Goal: Check status: Check status

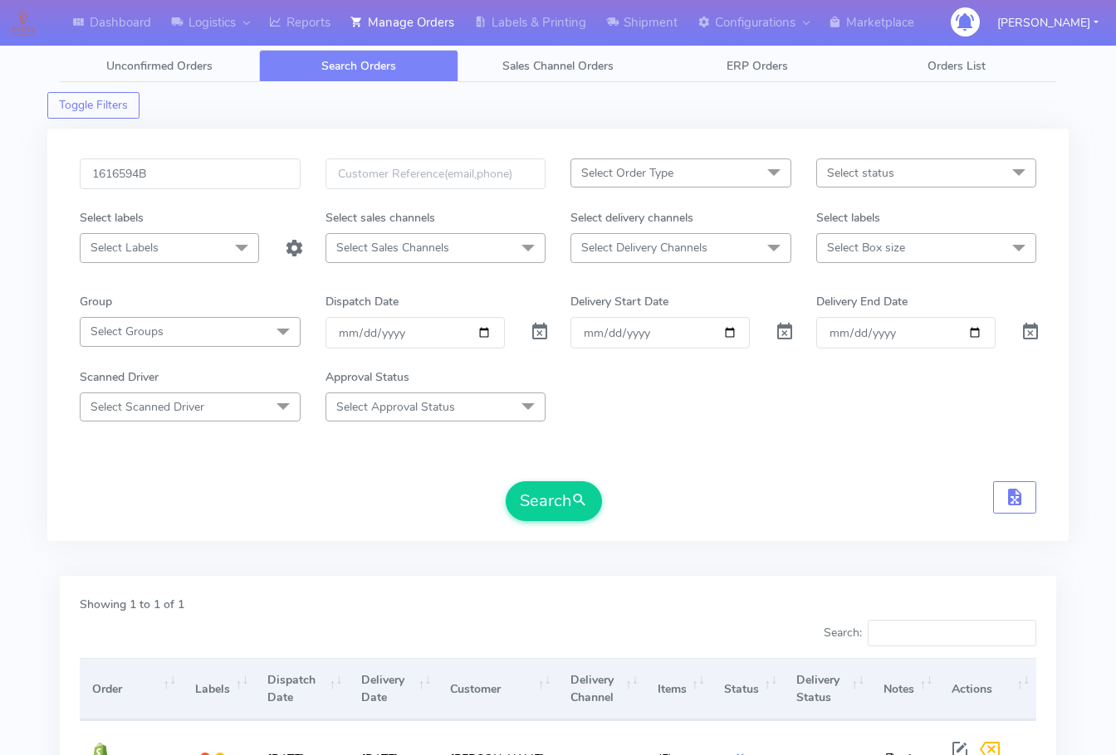
scroll to position [103, 0]
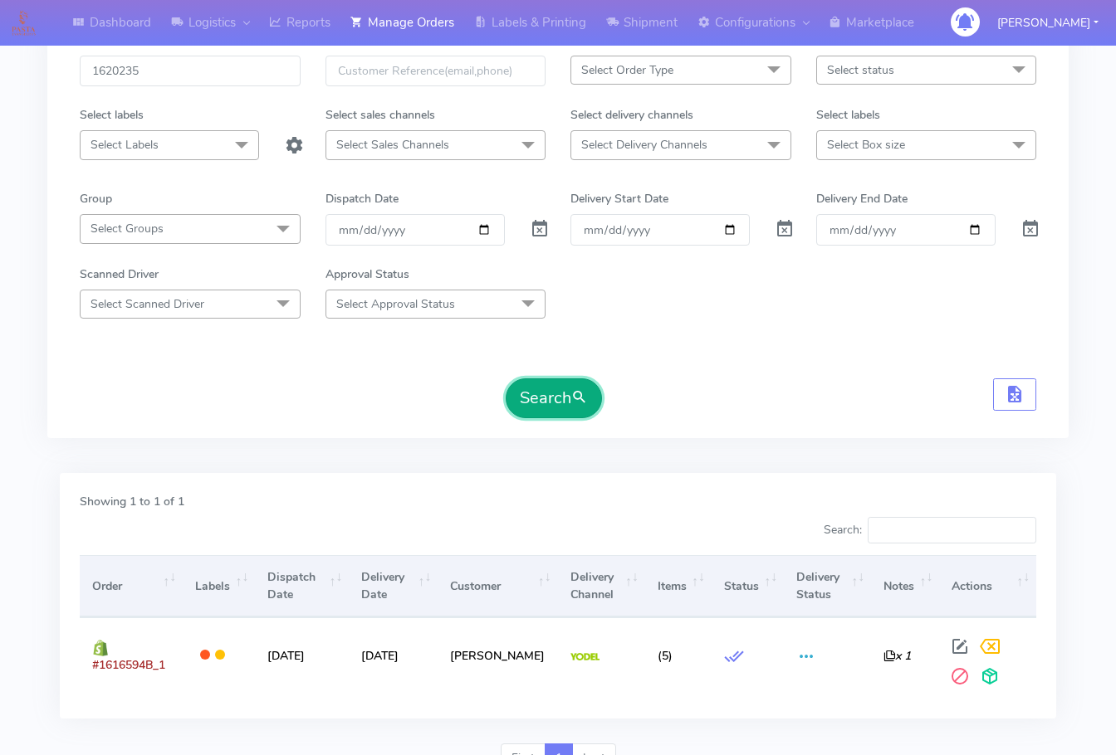
click at [554, 394] on button "Search" at bounding box center [554, 399] width 96 height 40
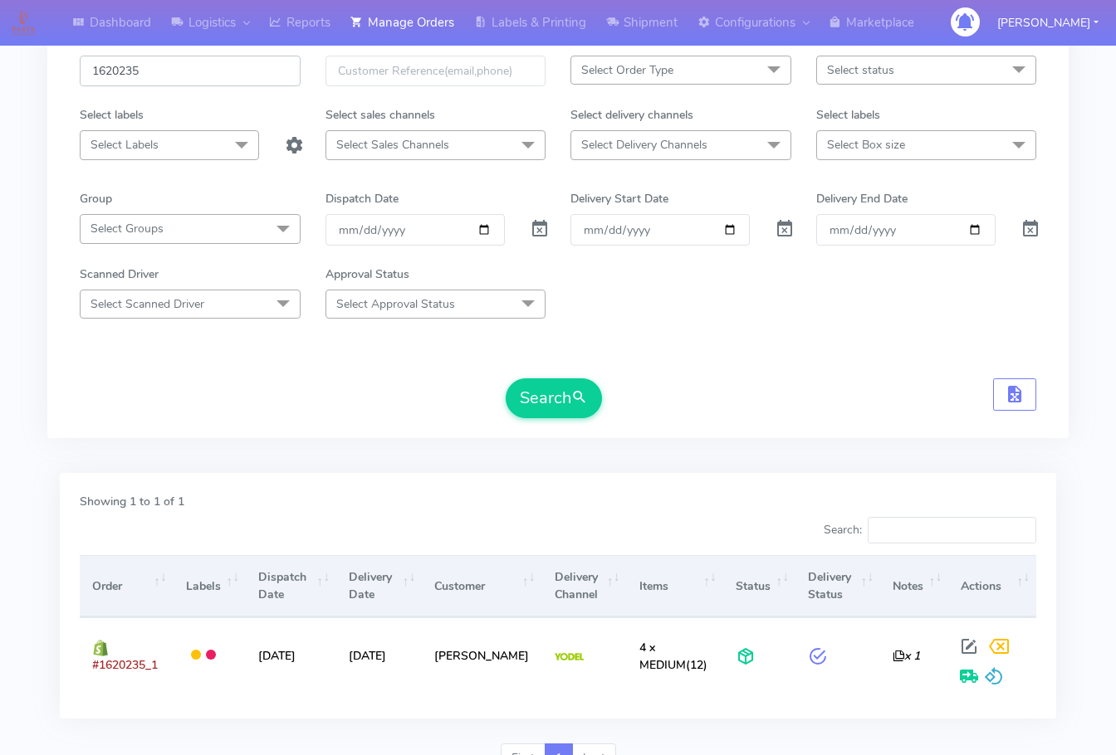
click at [198, 75] on input "1620235" at bounding box center [190, 71] width 221 height 31
paste input "19012"
type input "1619012"
click at [552, 385] on button "Search" at bounding box center [554, 399] width 96 height 40
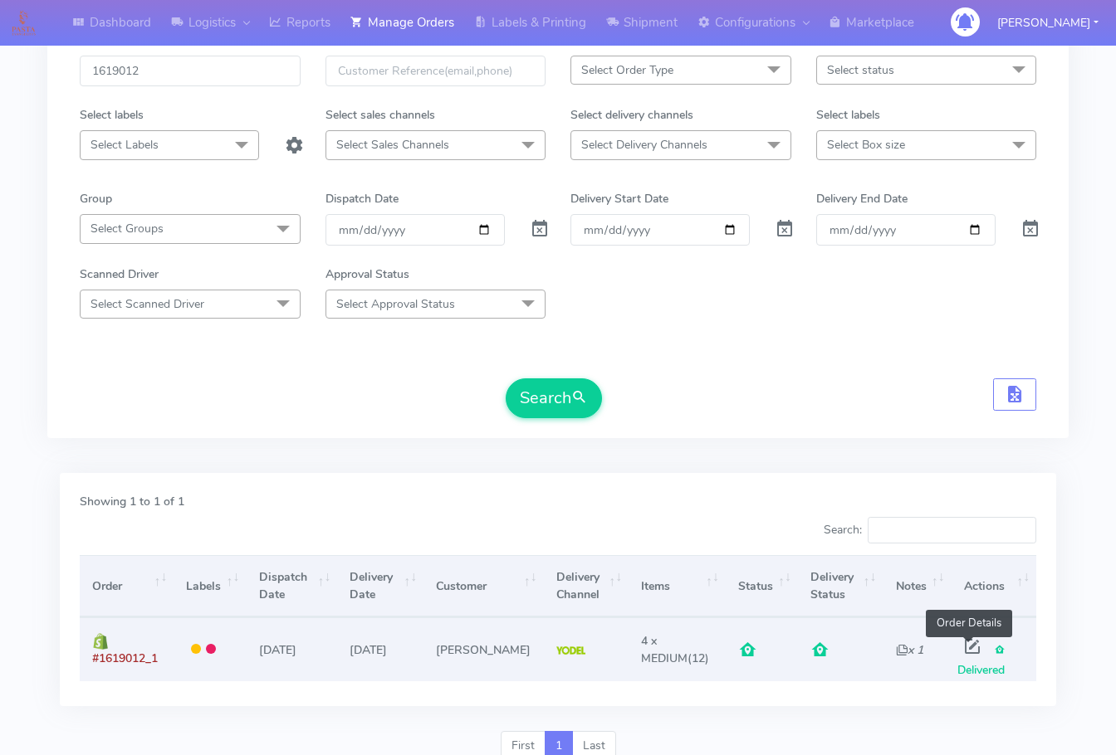
click at [975, 646] on span at bounding box center [972, 651] width 30 height 16
select select "5"
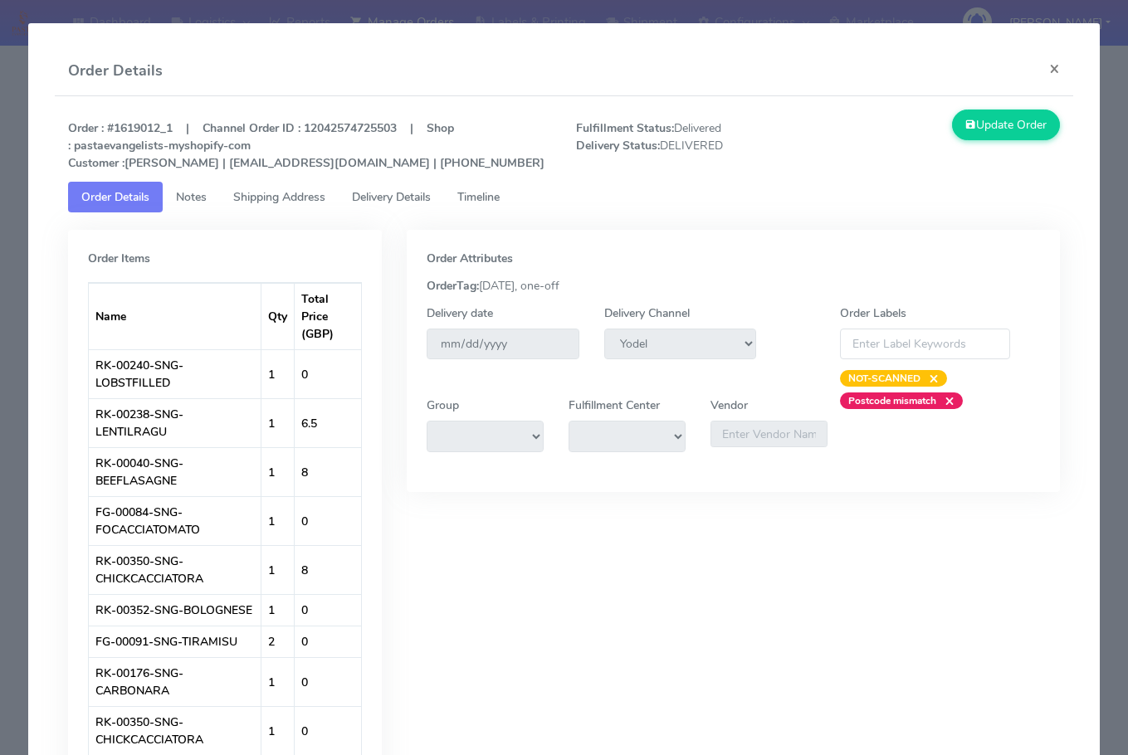
click at [292, 189] on span "Shipping Address" at bounding box center [279, 197] width 92 height 16
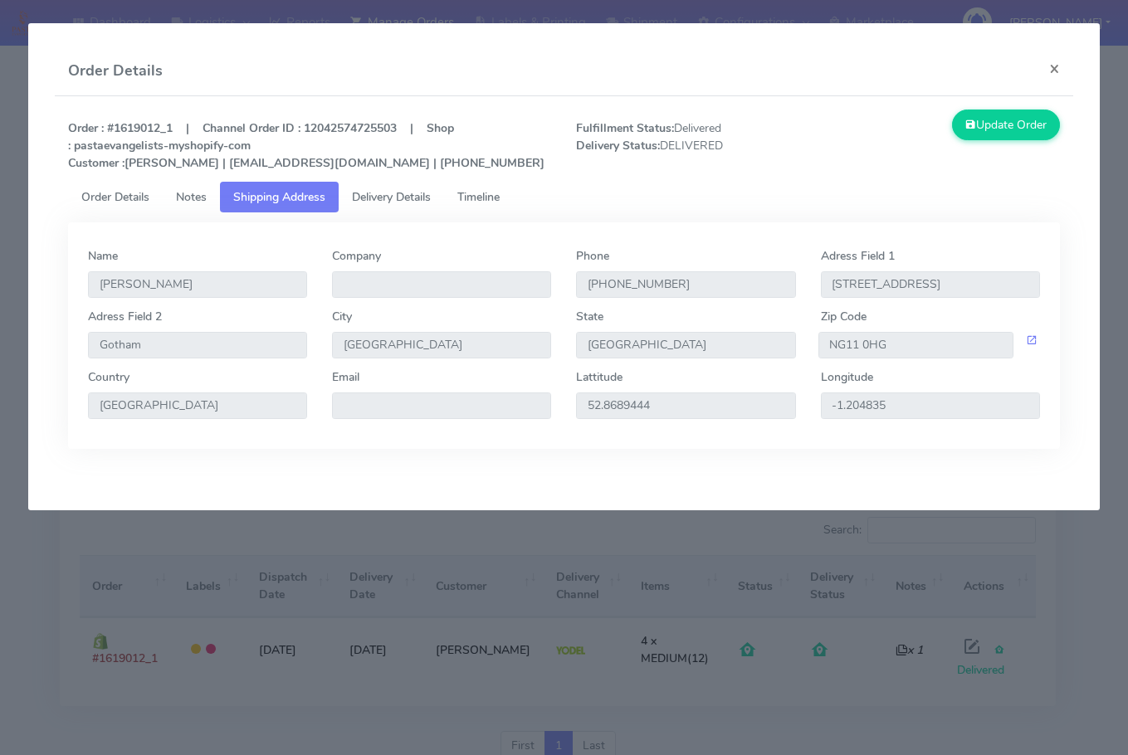
click at [389, 189] on span "Delivery Details" at bounding box center [391, 197] width 79 height 16
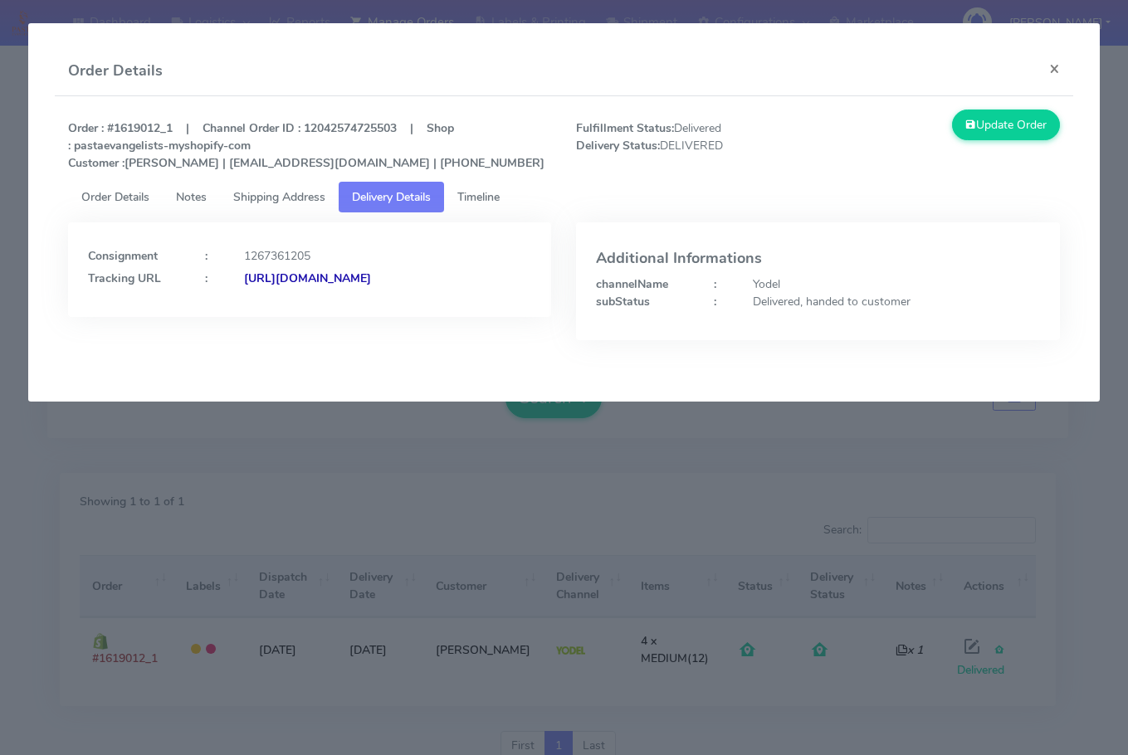
click at [292, 197] on span "Shipping Address" at bounding box center [279, 197] width 92 height 16
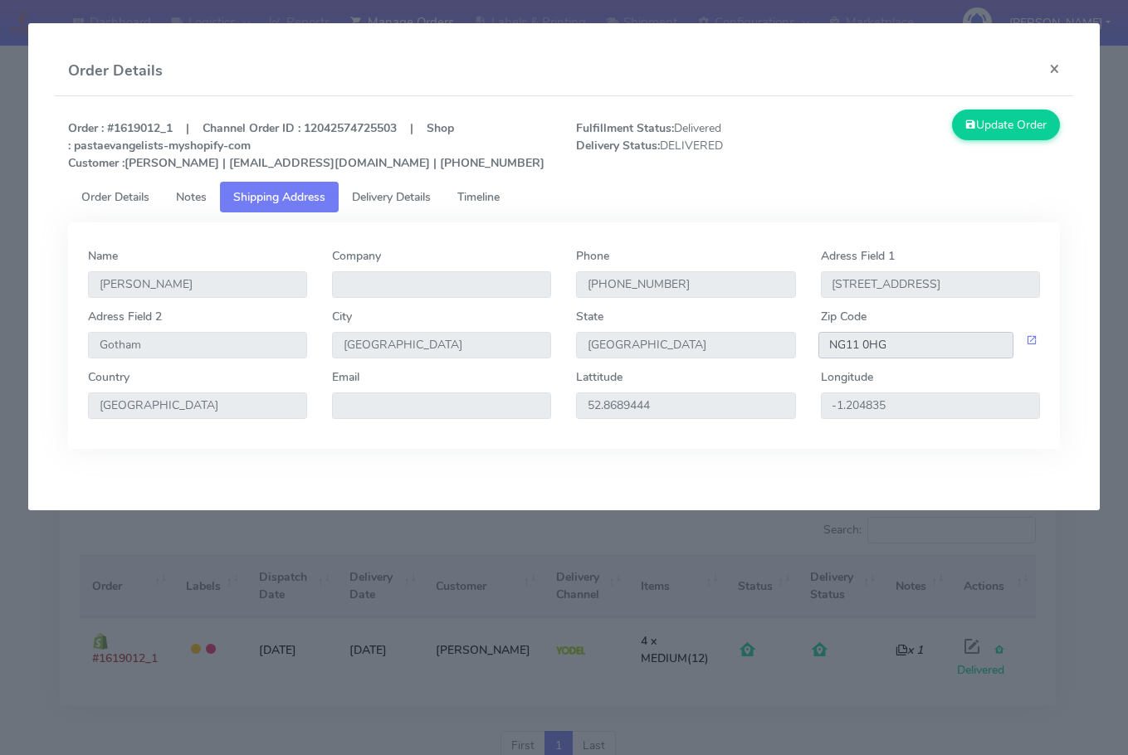
drag, startPoint x: 914, startPoint y: 345, endPoint x: 706, endPoint y: 343, distance: 208.4
click at [706, 343] on div "Adress Field [STREET_ADDRESS]" at bounding box center [564, 338] width 976 height 61
click at [407, 195] on span "Delivery Details" at bounding box center [391, 197] width 79 height 16
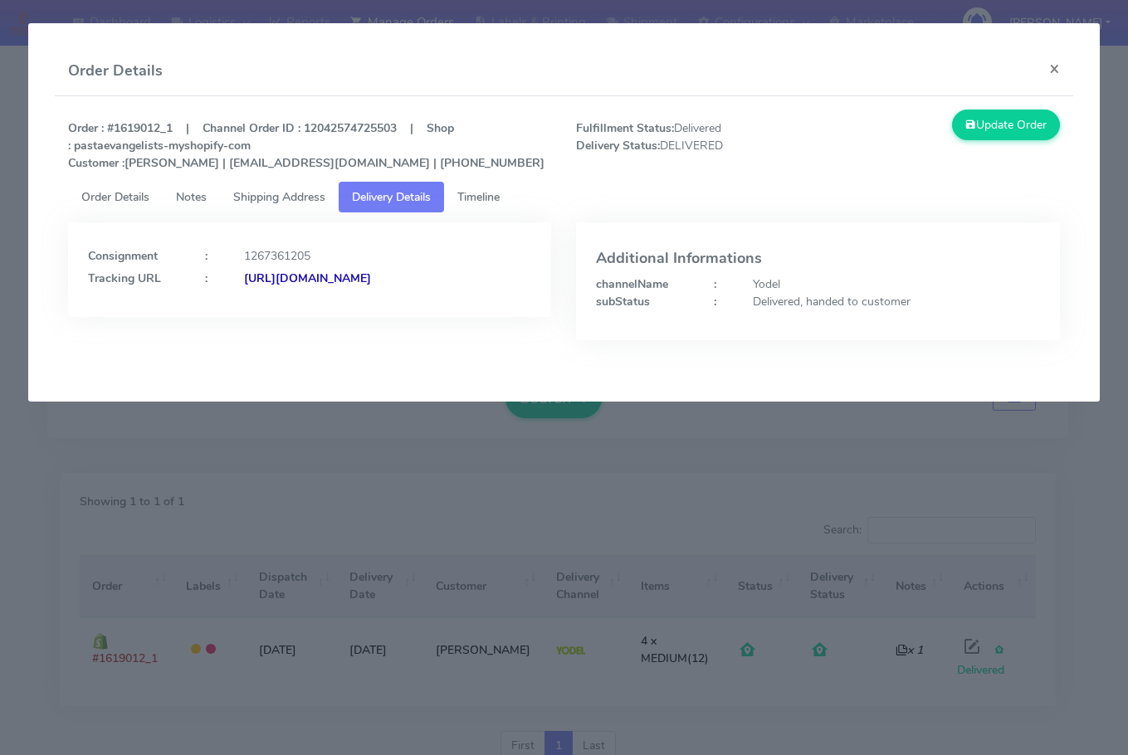
click at [279, 286] on strong "[URL][DOMAIN_NAME]" at bounding box center [307, 279] width 127 height 16
click at [1065, 70] on button "×" at bounding box center [1054, 68] width 37 height 44
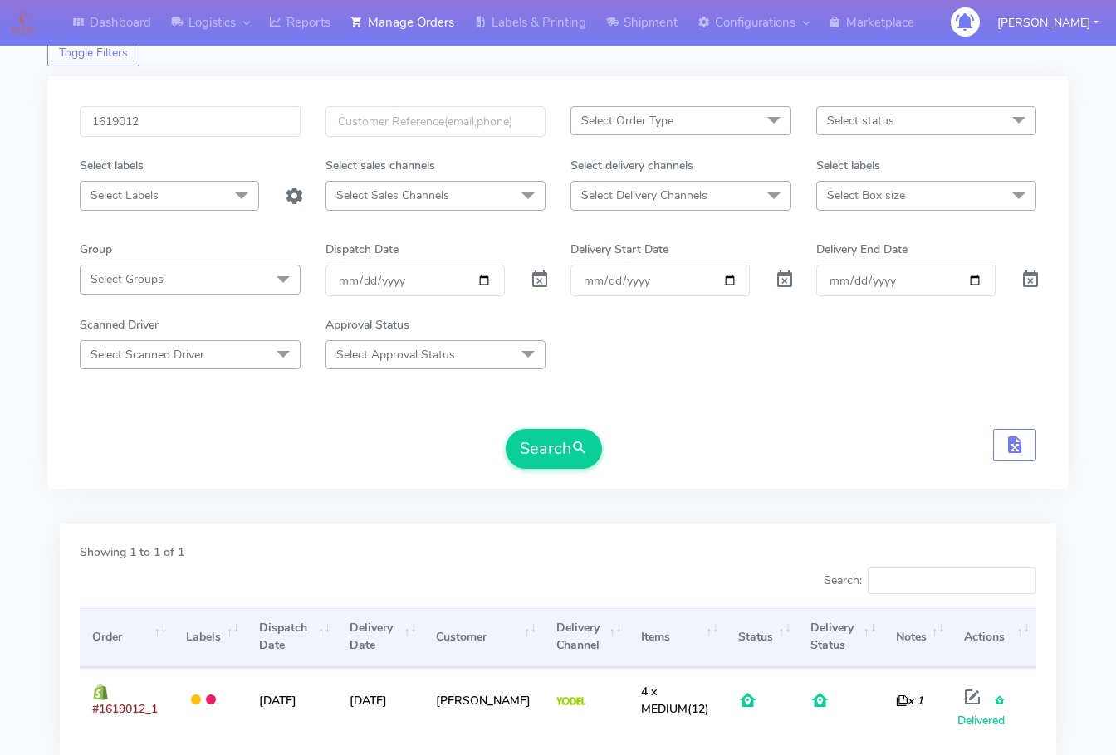
scroll to position [0, 0]
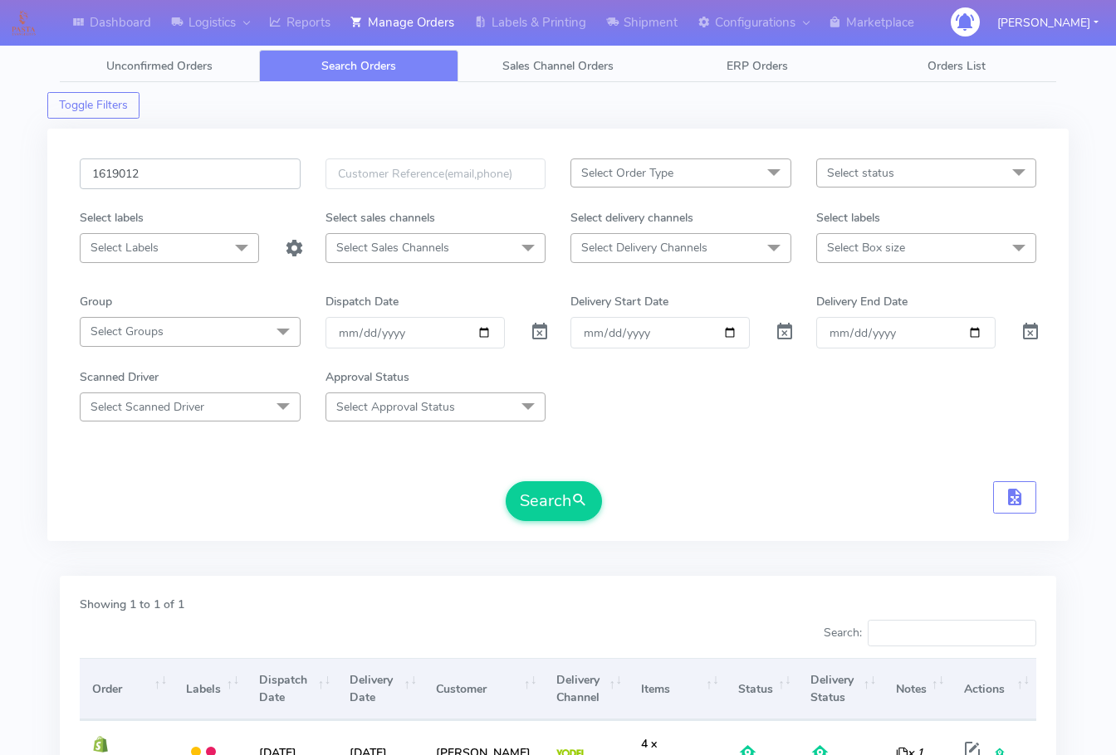
click at [206, 178] on input "1619012" at bounding box center [190, 174] width 221 height 31
paste input "790"
click at [559, 483] on button "Search" at bounding box center [554, 502] width 96 height 40
drag, startPoint x: 52, startPoint y: 653, endPoint x: 67, endPoint y: 653, distance: 14.9
click at [52, 653] on div "Showing 1 to 1 of 1 Search: Order Labels Dispatch Date Delivery Date Customer D…" at bounding box center [557, 711] width 1021 height 271
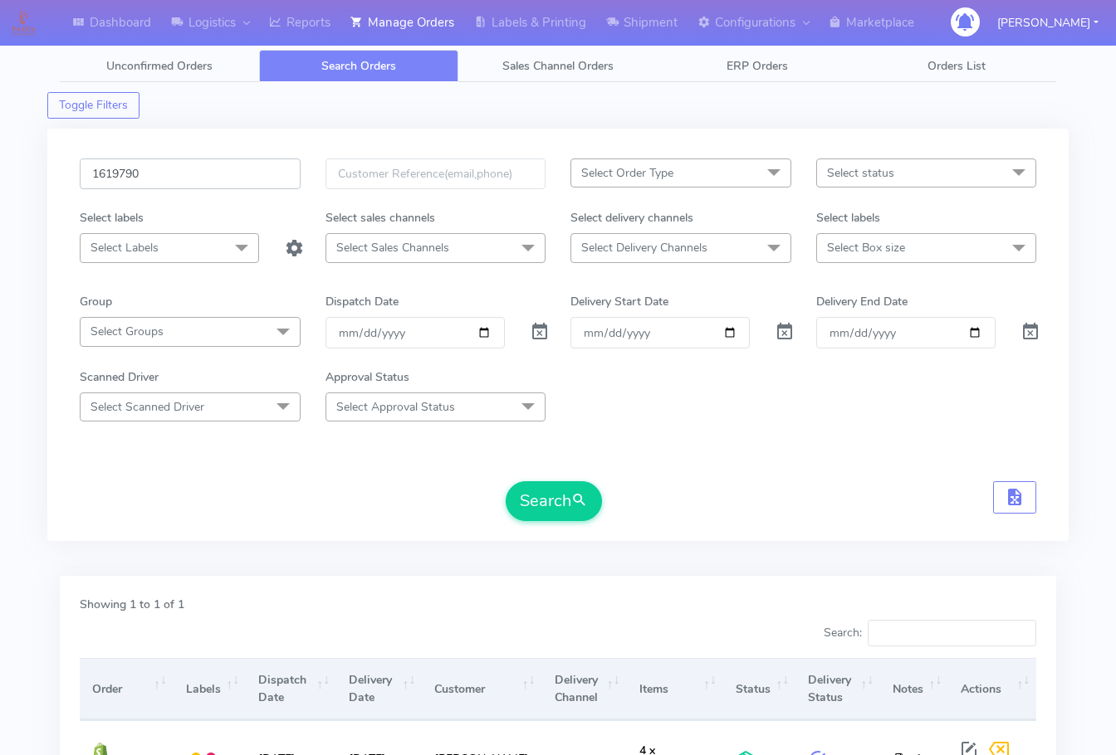
click at [218, 171] on input "1619790" at bounding box center [190, 174] width 221 height 31
paste input "274"
click at [506, 482] on button "Search" at bounding box center [554, 502] width 96 height 40
click at [180, 174] on input "1619274" at bounding box center [190, 174] width 221 height 31
paste input "675"
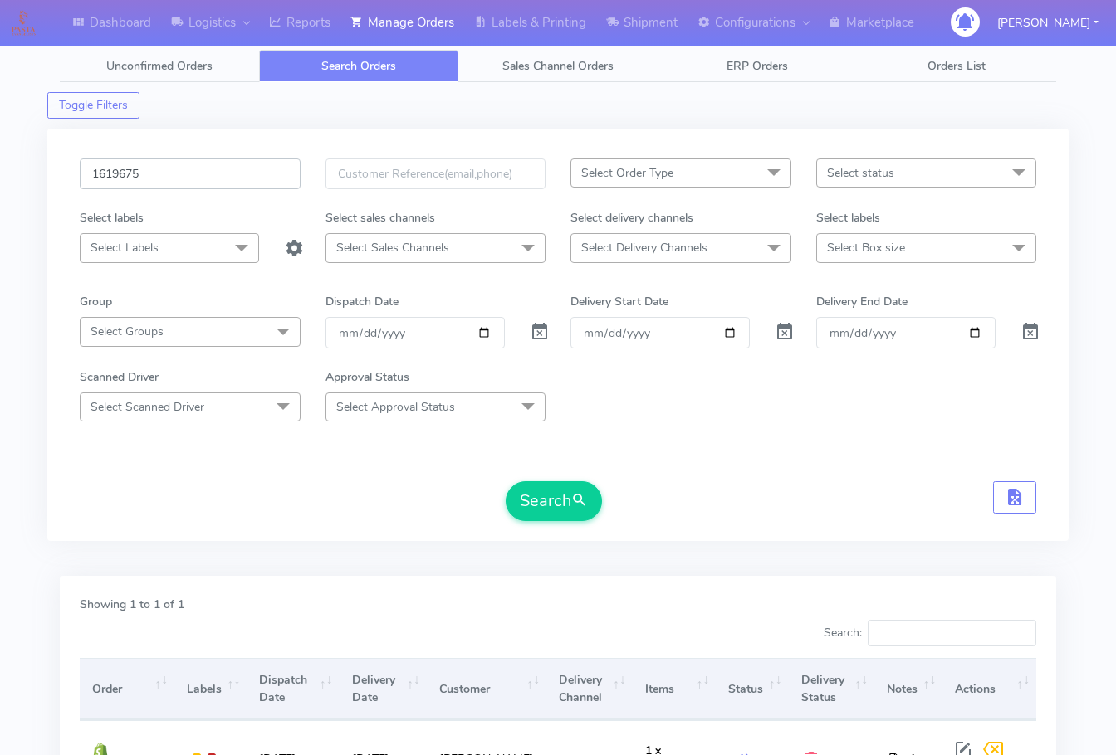
type input "1619675"
click at [506, 482] on button "Search" at bounding box center [554, 502] width 96 height 40
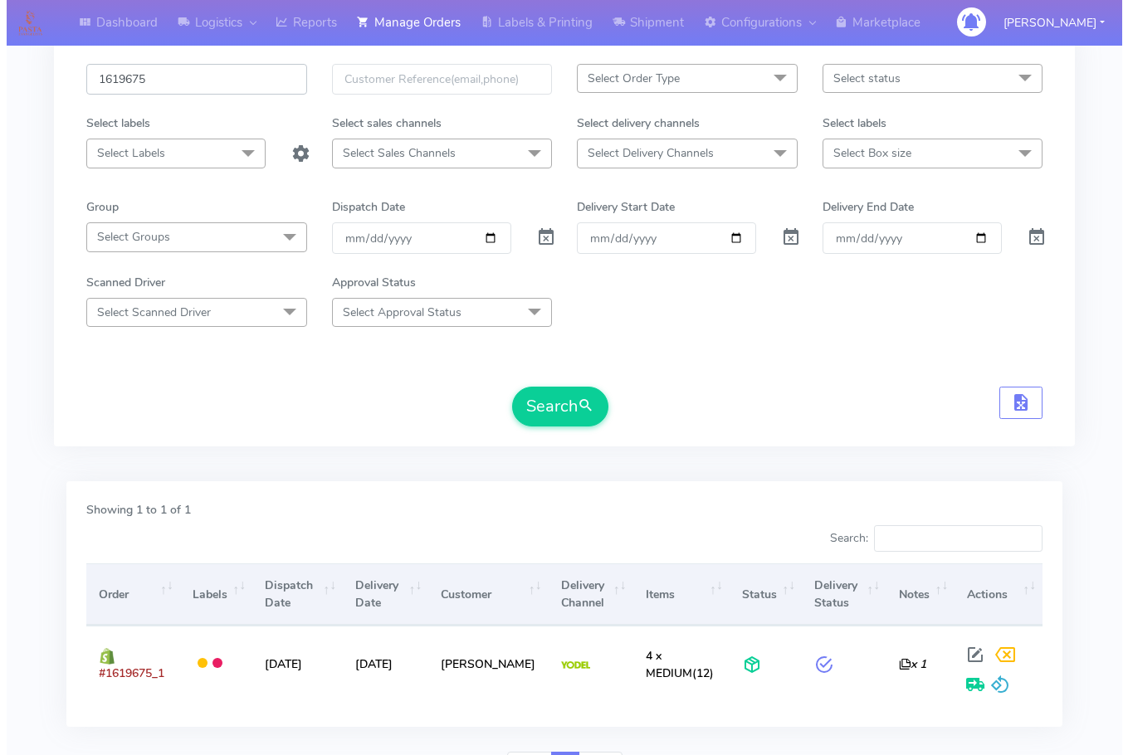
scroll to position [183, 0]
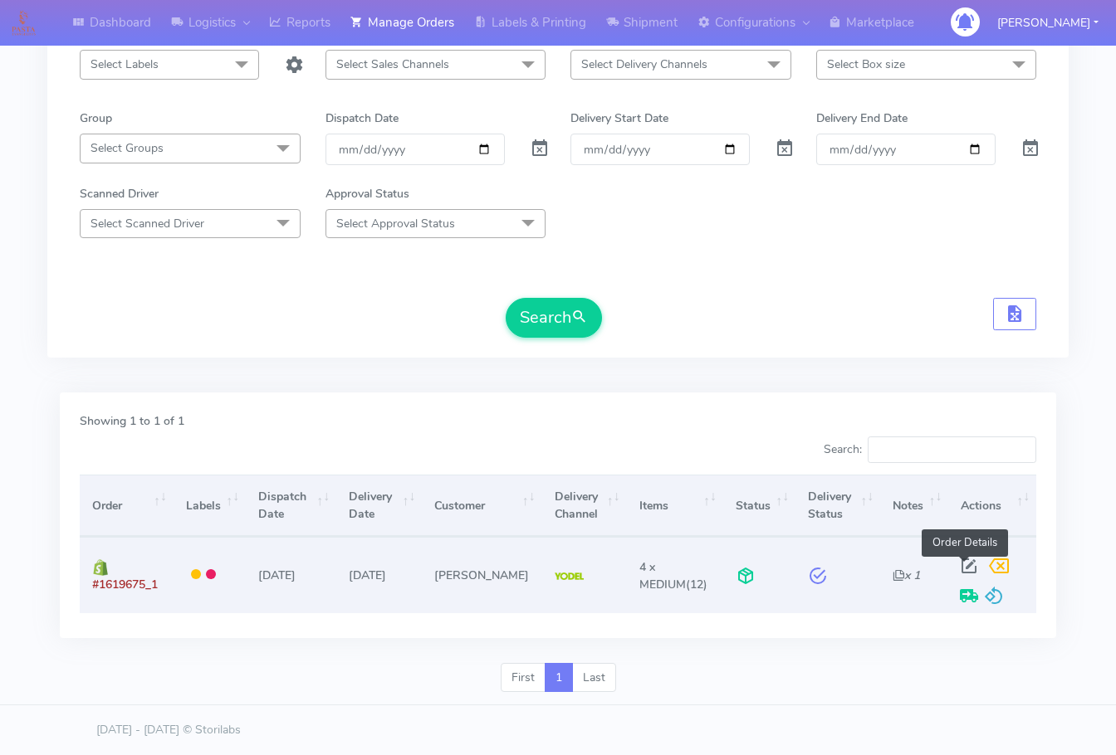
click at [957, 566] on span at bounding box center [969, 570] width 30 height 16
select select "5"
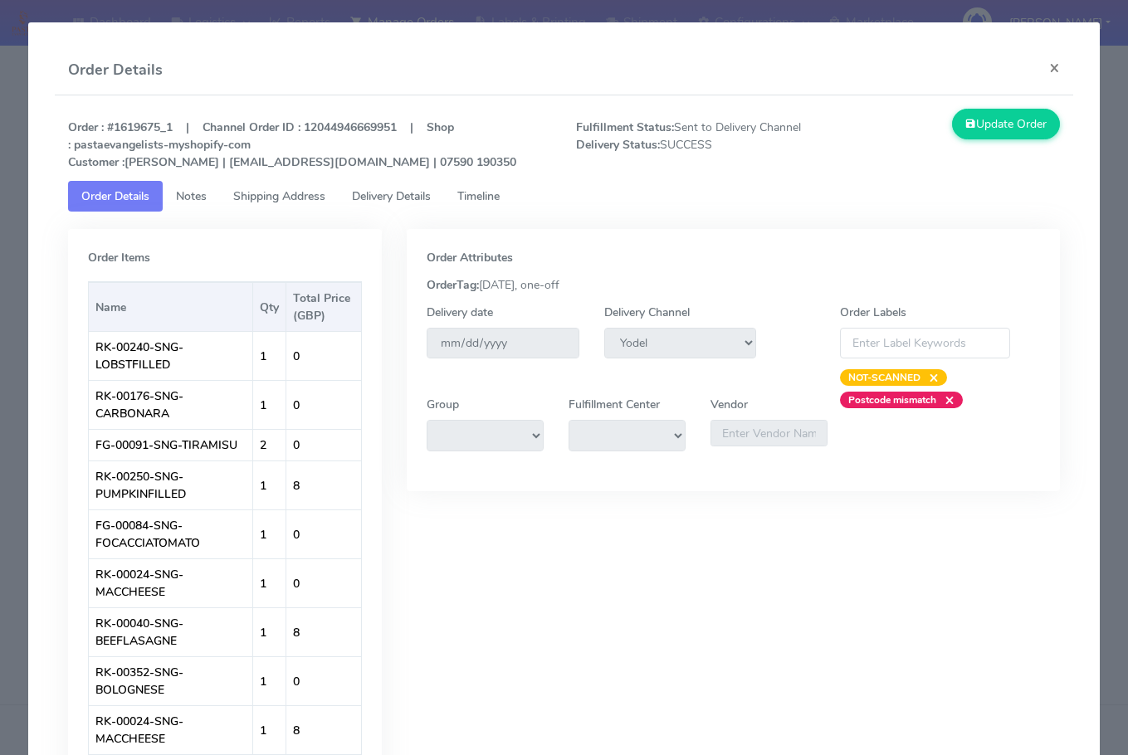
scroll to position [0, 0]
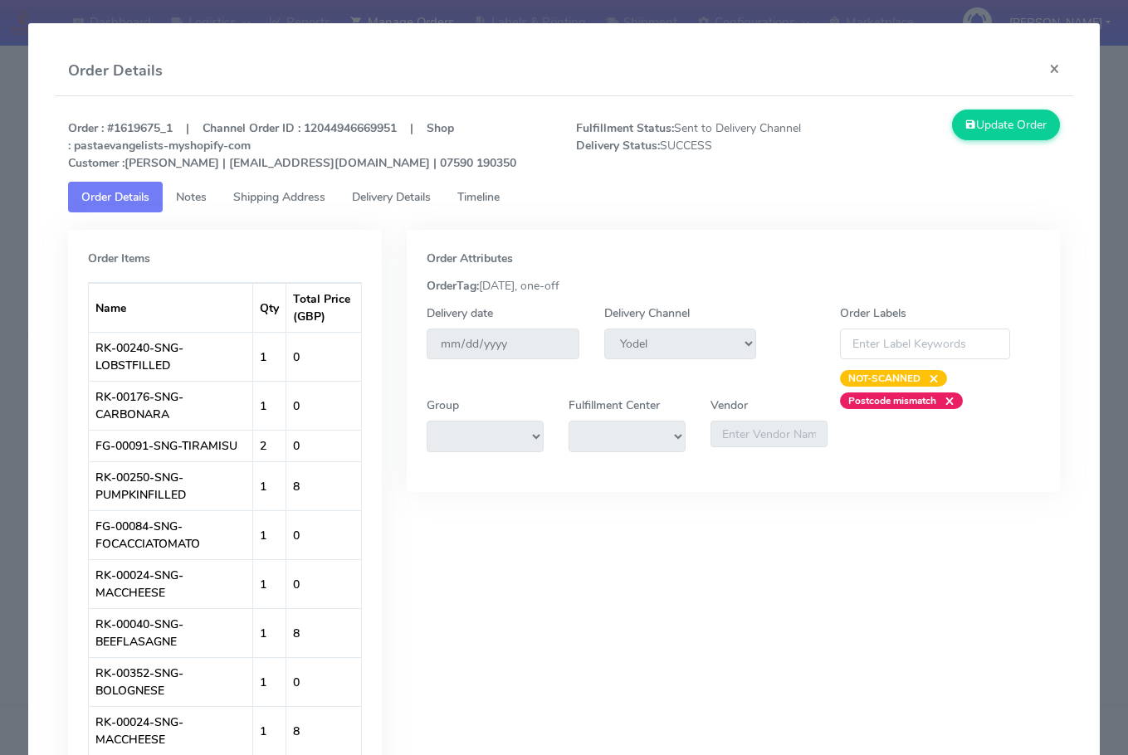
click at [263, 188] on link "Shipping Address" at bounding box center [279, 197] width 119 height 31
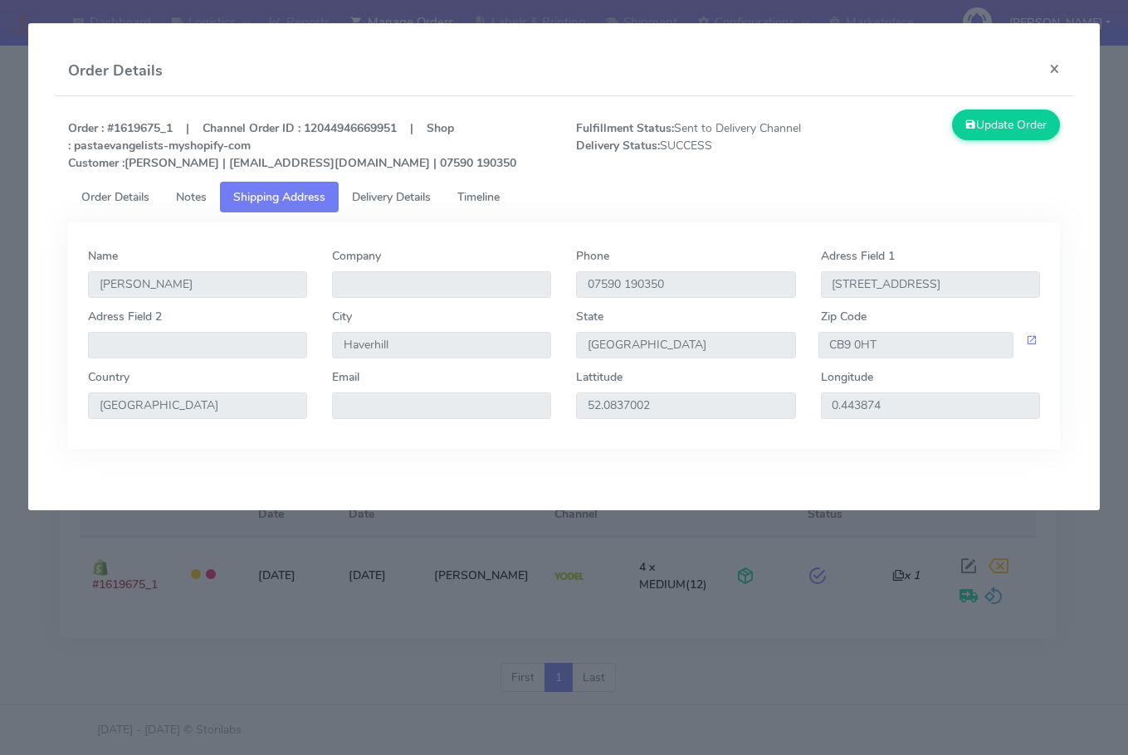
click at [385, 188] on link "Delivery Details" at bounding box center [391, 197] width 105 height 31
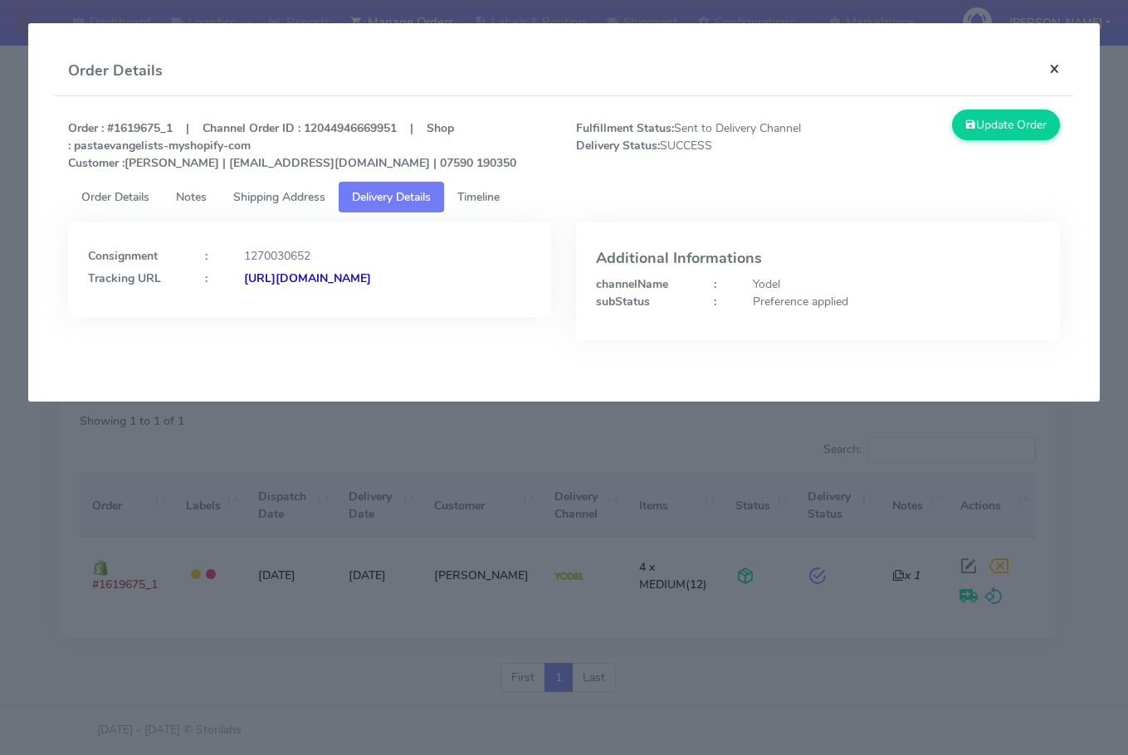
click at [1062, 71] on button "×" at bounding box center [1054, 68] width 37 height 44
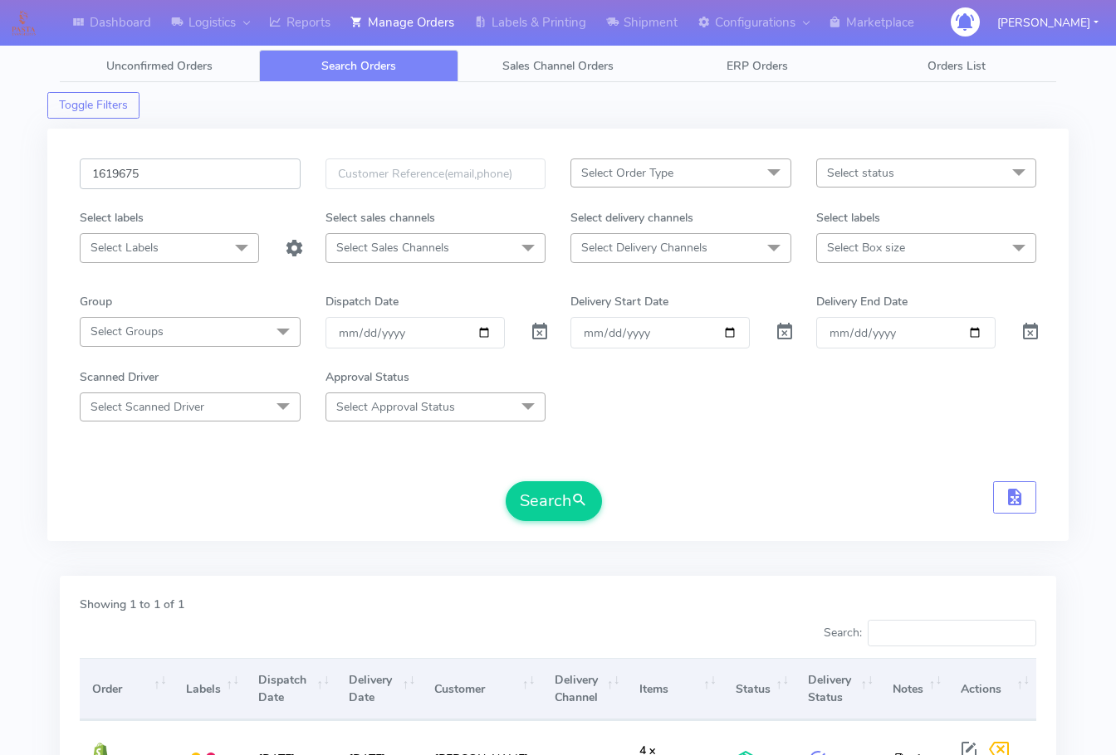
click at [212, 159] on input "1619675" at bounding box center [190, 174] width 221 height 31
paste input "7134A"
type input "1617134A"
click at [534, 498] on button "Search" at bounding box center [554, 502] width 96 height 40
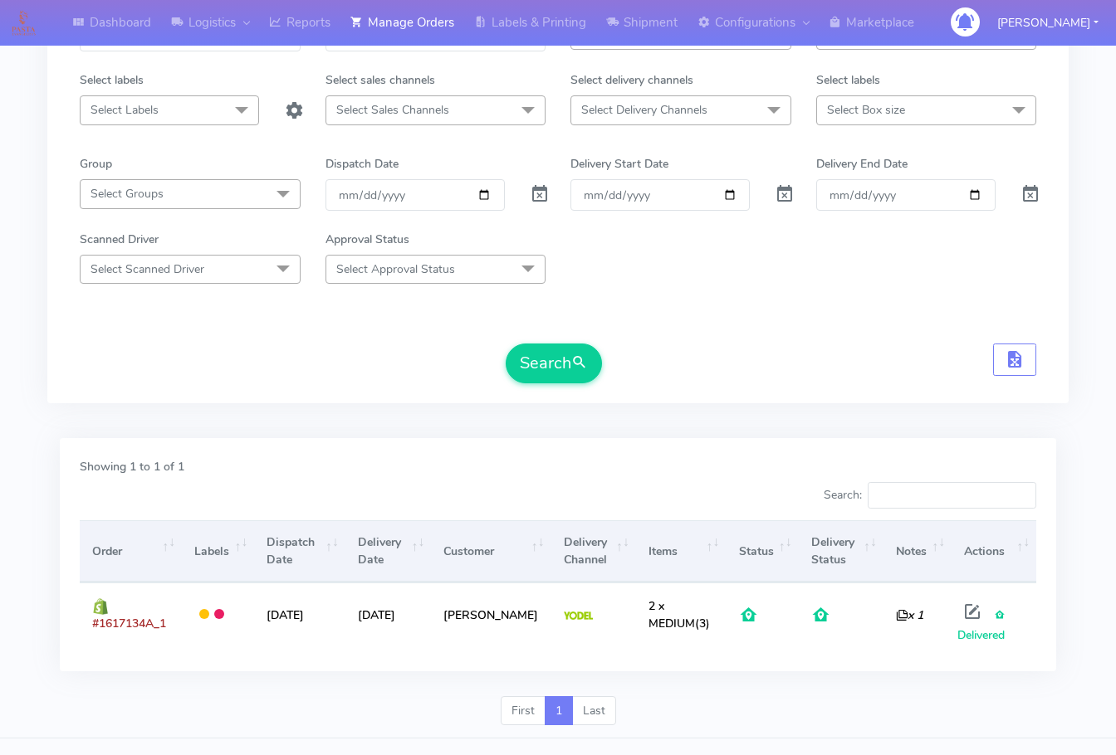
scroll to position [171, 0]
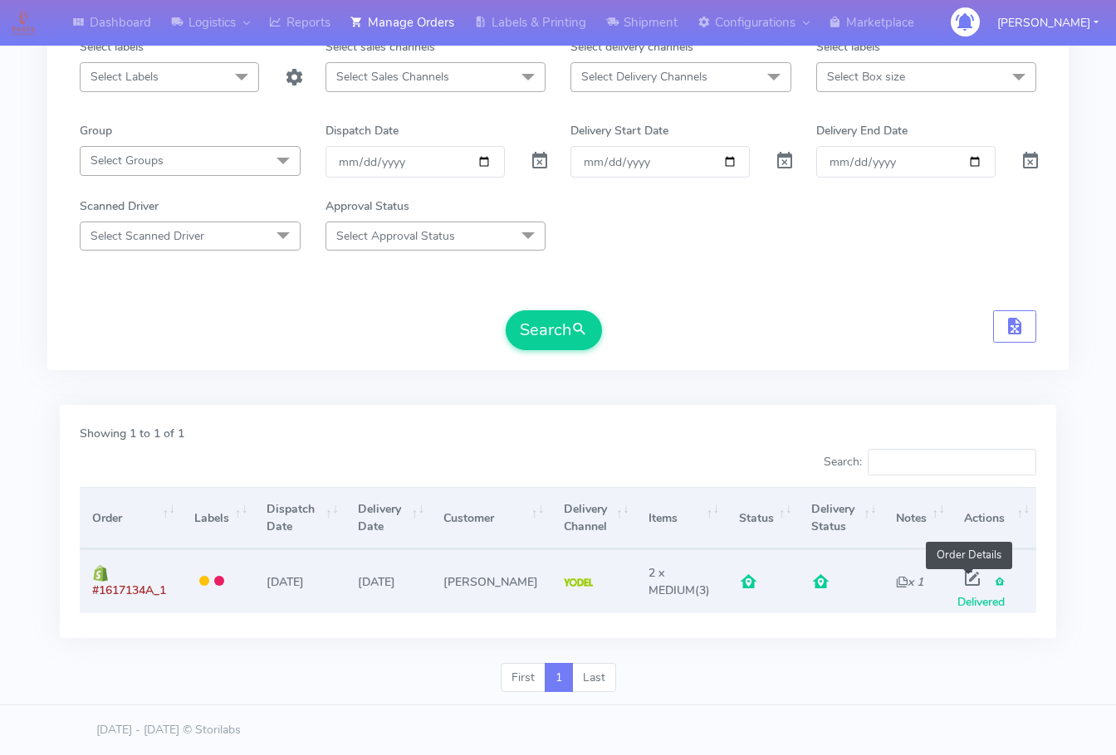
click at [965, 578] on span at bounding box center [972, 582] width 30 height 16
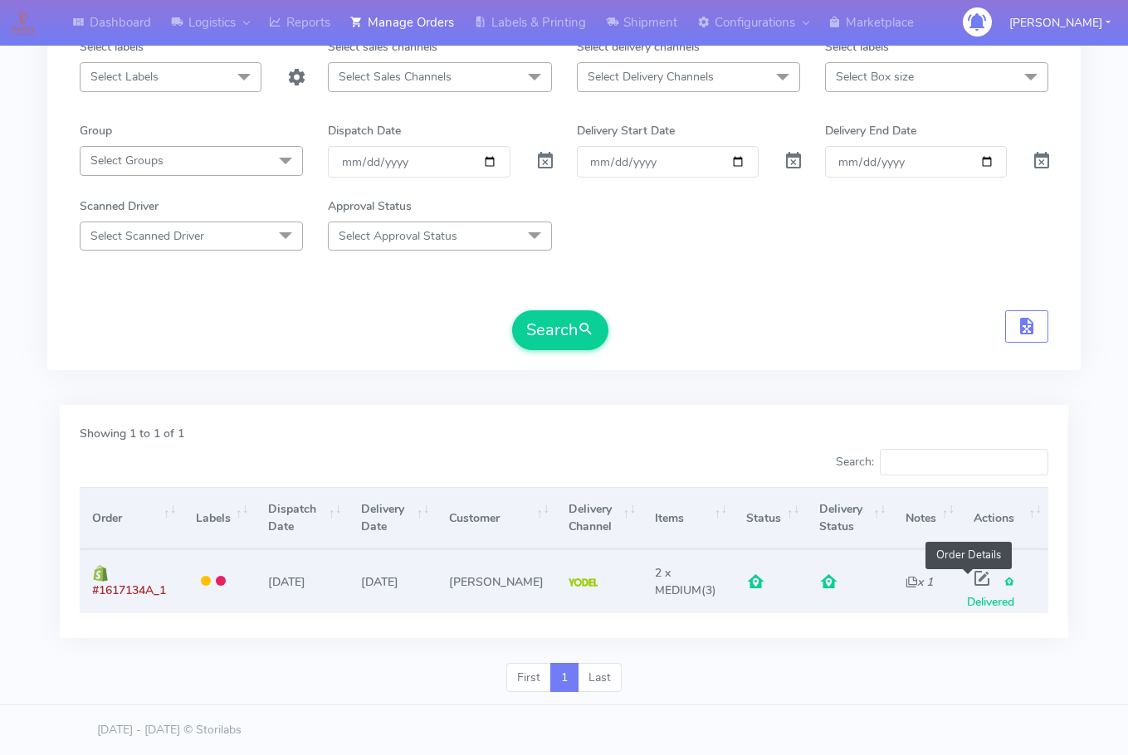
select select "5"
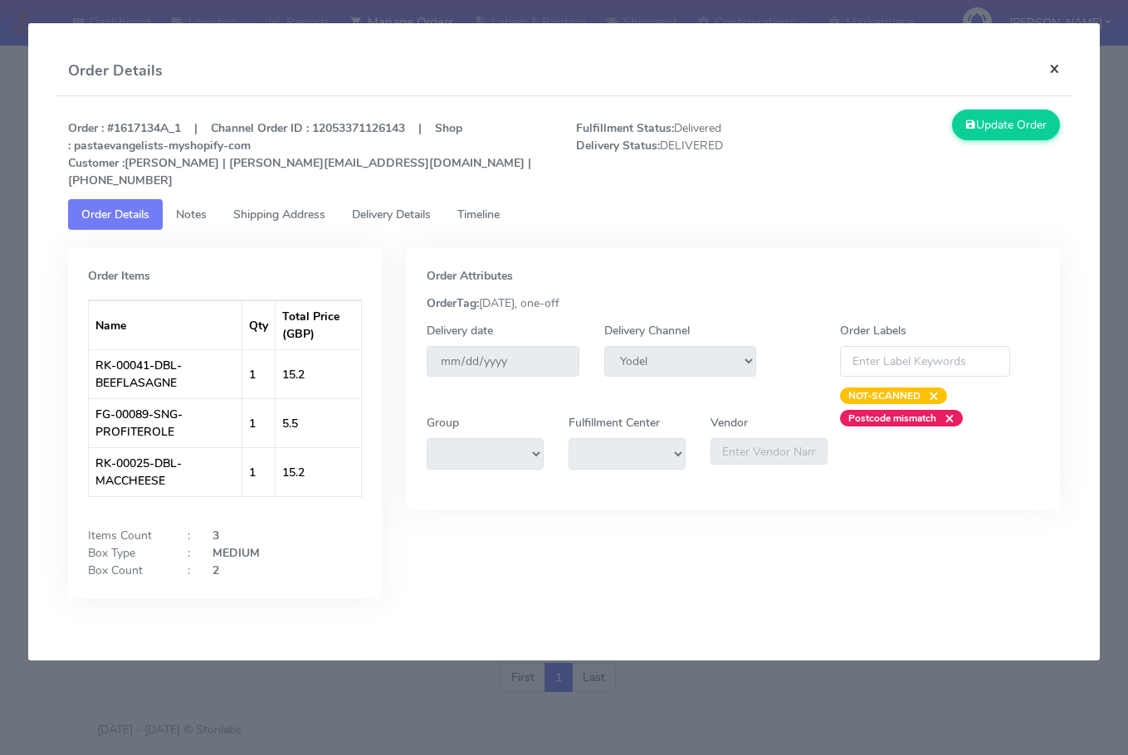
drag, startPoint x: 1050, startPoint y: 64, endPoint x: 864, endPoint y: 116, distance: 193.2
click at [1050, 64] on button "×" at bounding box center [1054, 68] width 37 height 44
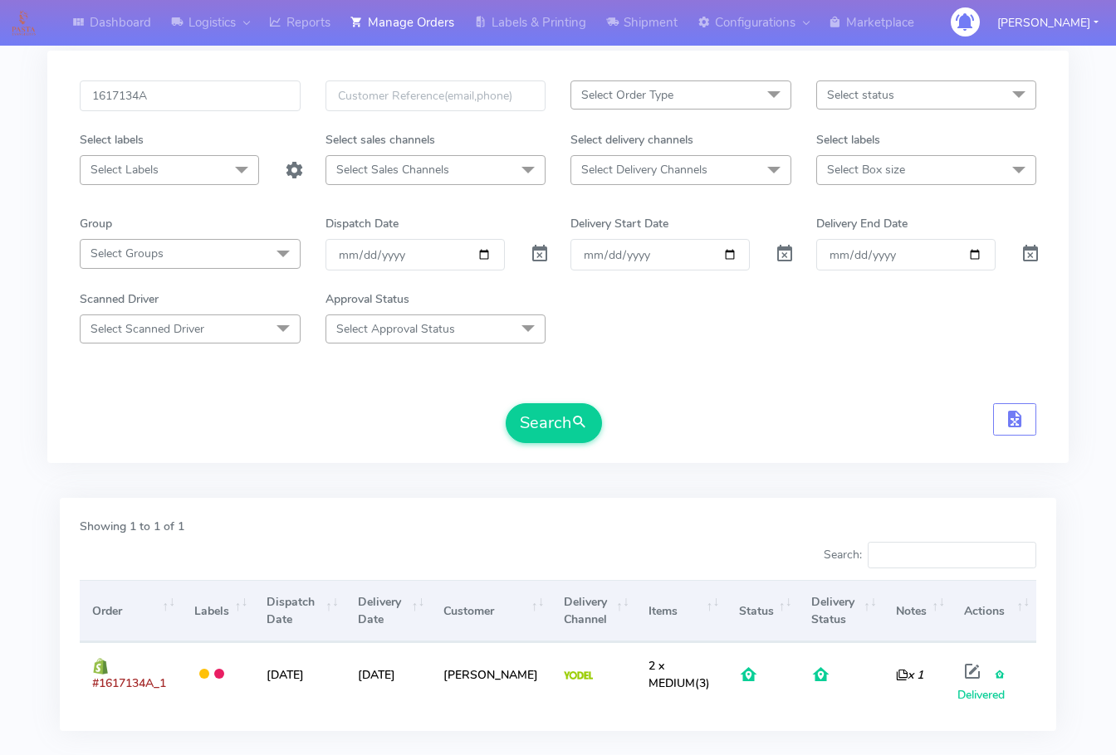
scroll to position [5, 0]
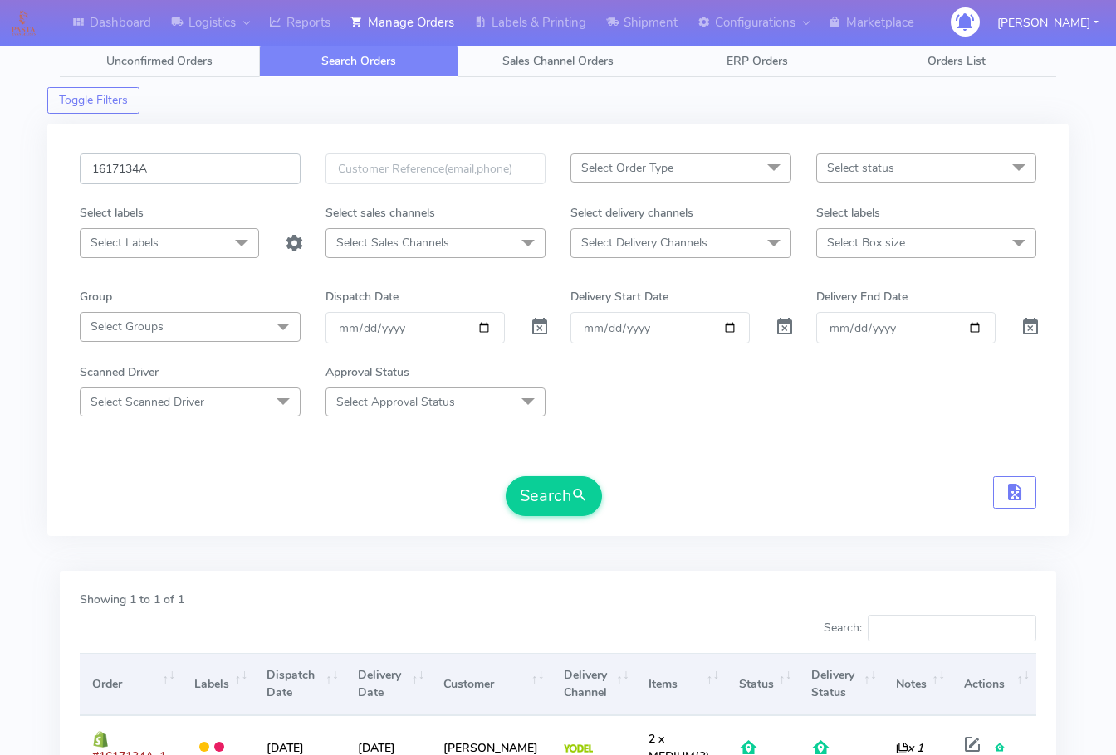
click at [207, 168] on input "1617134A" at bounding box center [190, 169] width 221 height 31
paste input "223"
click at [516, 472] on form "1617223 Select Order Type Select All MEALS ATAVI One Off Pasta Club Gift Kit Ev…" at bounding box center [558, 335] width 956 height 363
drag, startPoint x: 532, startPoint y: 488, endPoint x: 624, endPoint y: 370, distance: 149.6
click at [533, 488] on button "Search" at bounding box center [554, 497] width 96 height 40
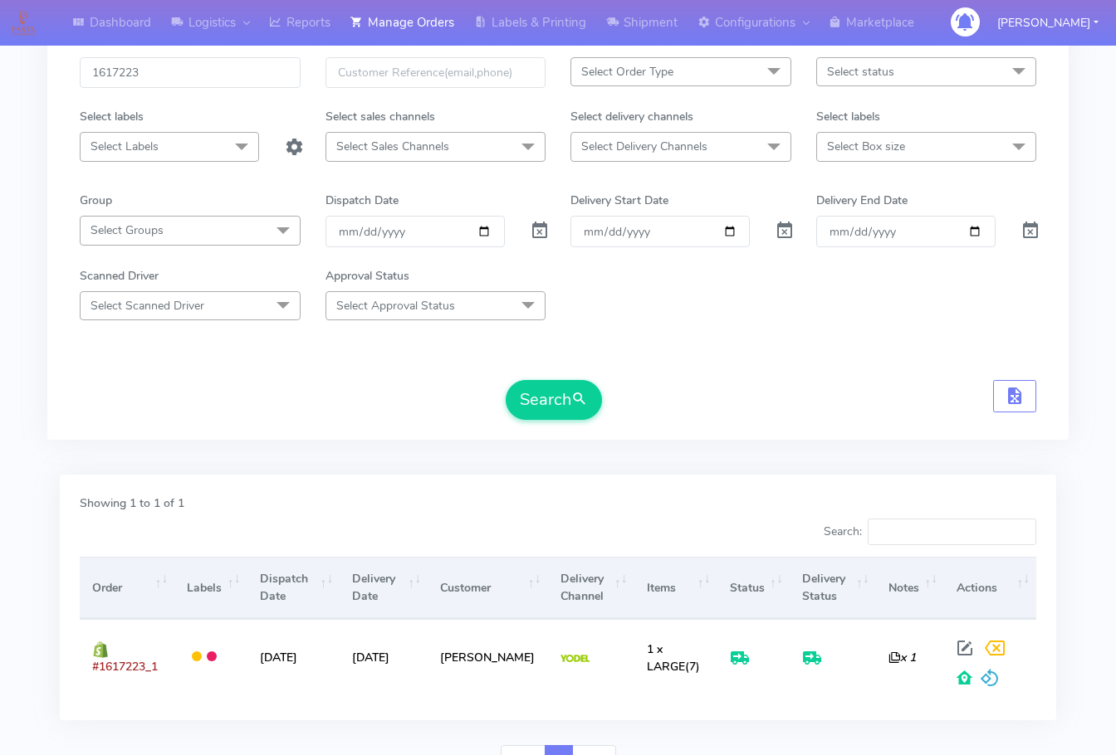
scroll to position [0, 0]
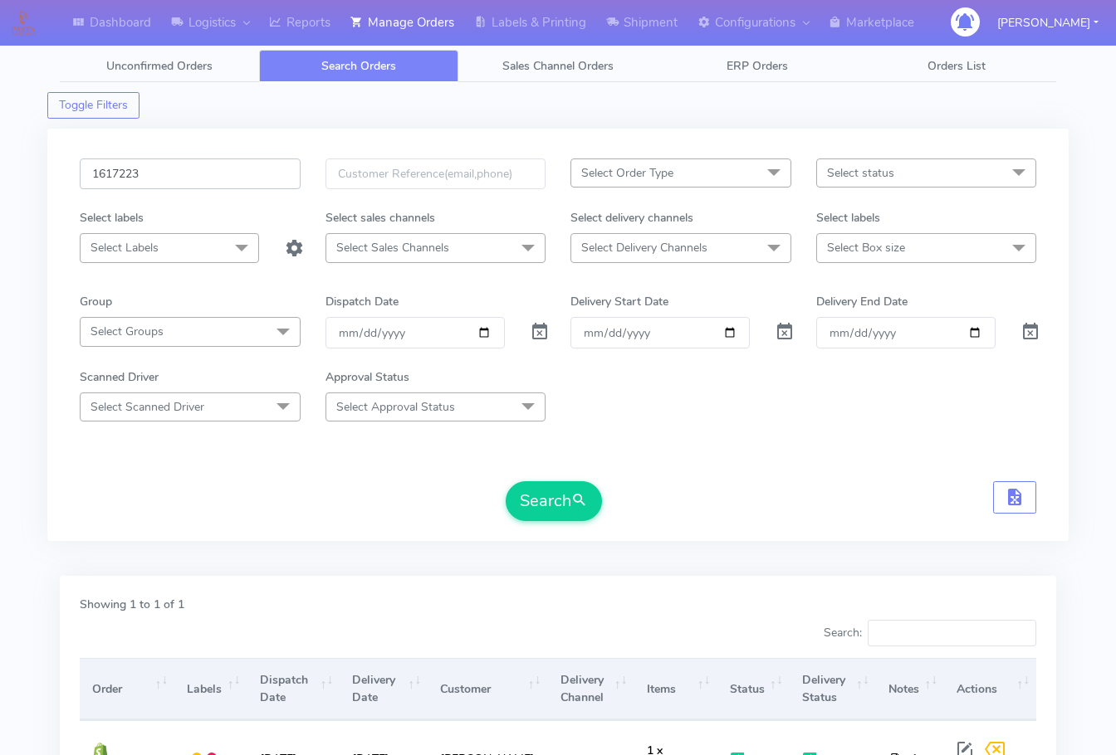
click at [212, 189] on input "1617223" at bounding box center [190, 174] width 221 height 31
paste input "8171"
type input "1618171"
click at [561, 493] on button "Search" at bounding box center [554, 502] width 96 height 40
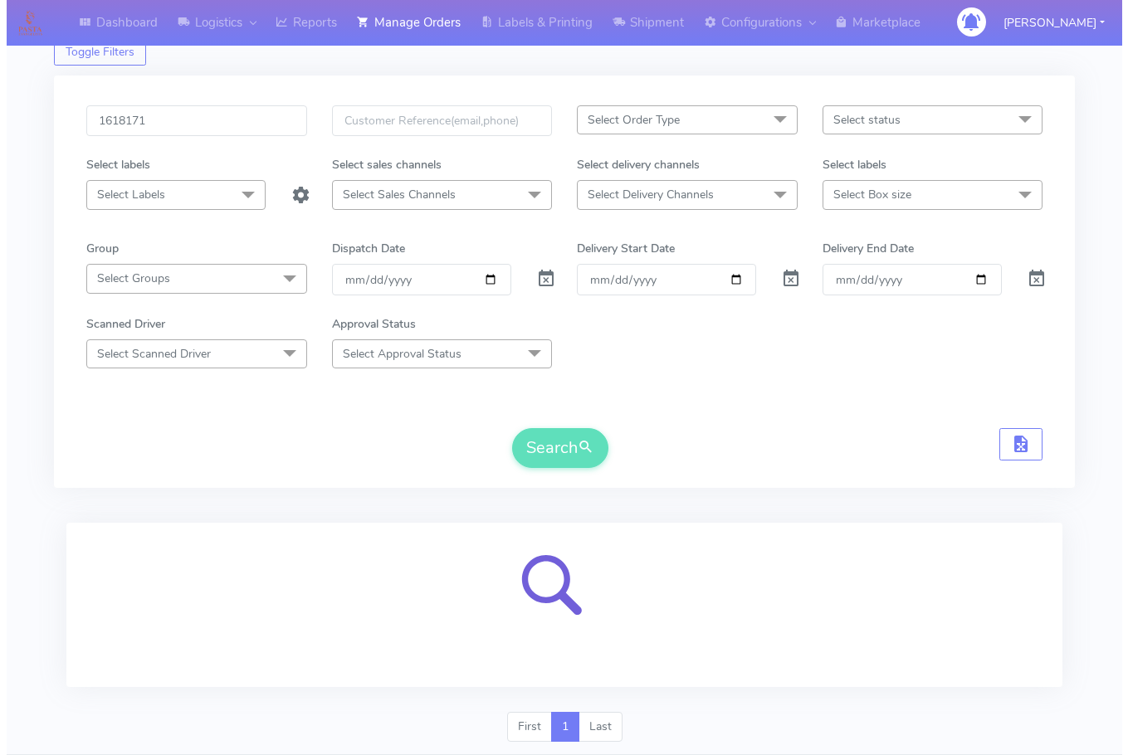
scroll to position [103, 0]
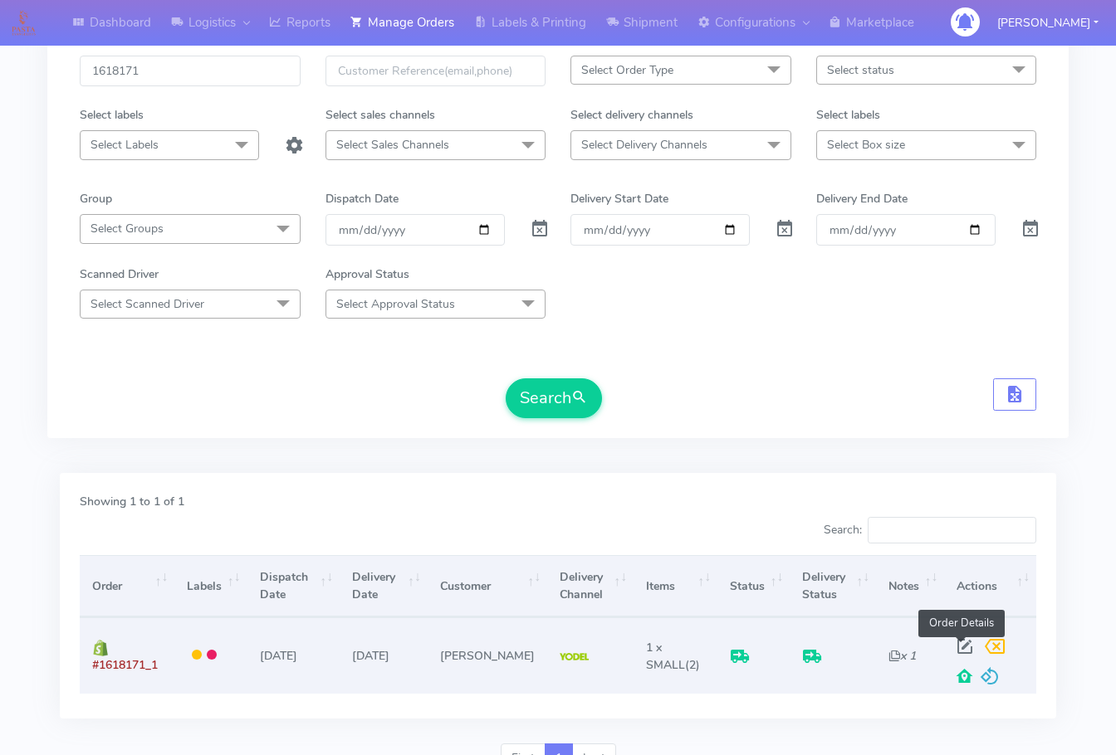
click at [963, 643] on span at bounding box center [965, 651] width 30 height 16
select select "5"
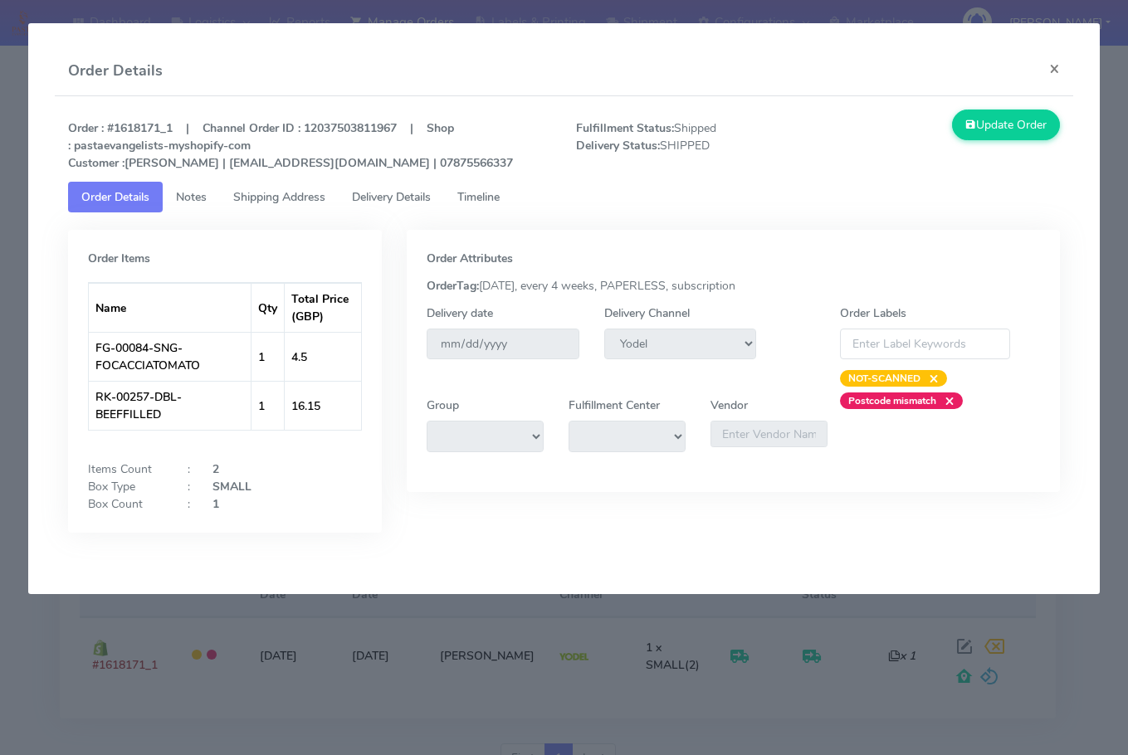
click at [311, 186] on link "Shipping Address" at bounding box center [279, 197] width 119 height 31
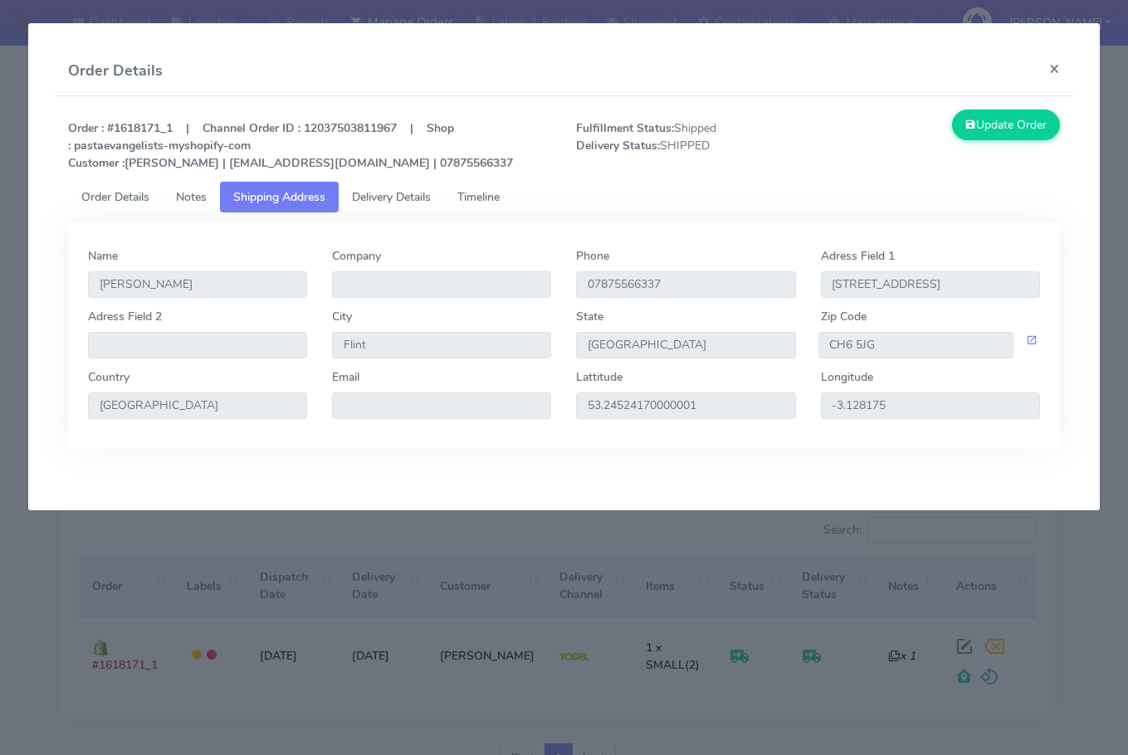
click at [384, 188] on link "Delivery Details" at bounding box center [391, 197] width 105 height 31
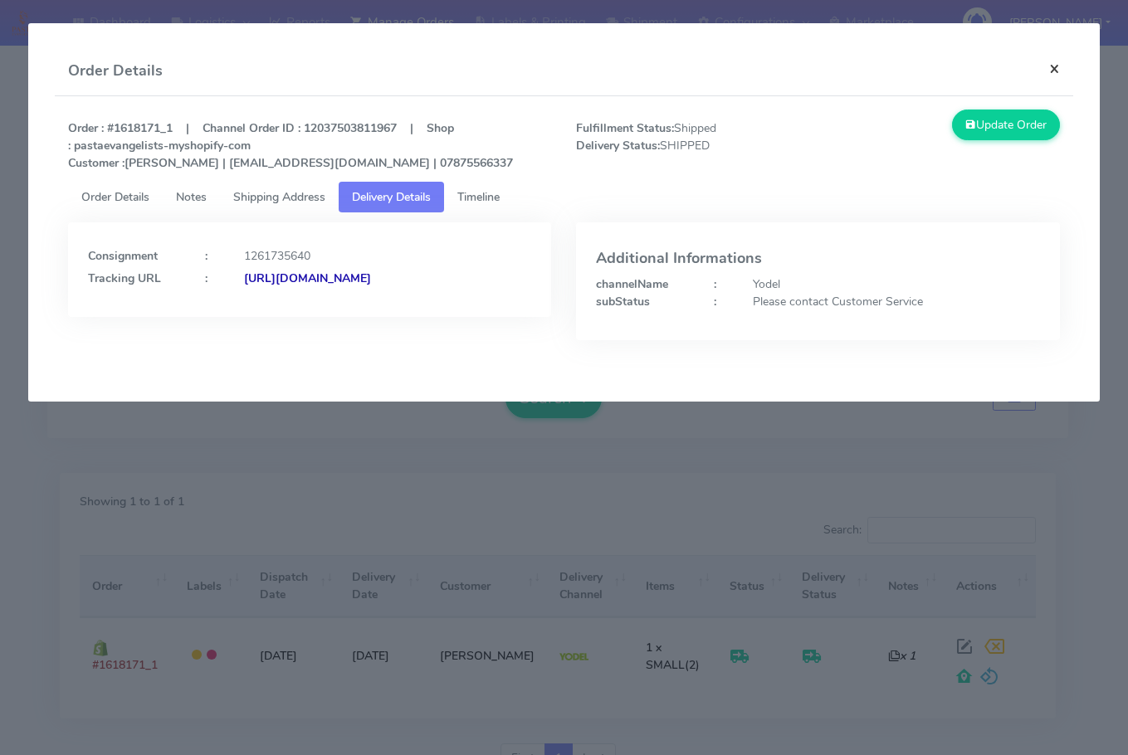
click at [1058, 70] on button "×" at bounding box center [1054, 68] width 37 height 44
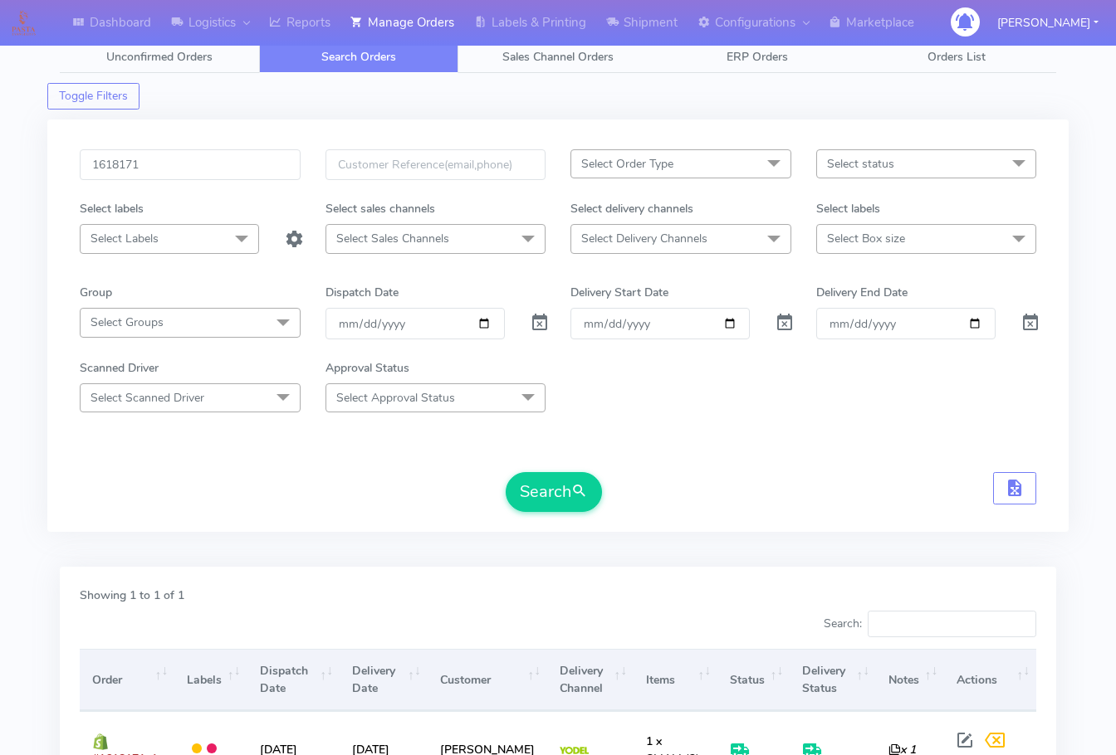
scroll to position [0, 0]
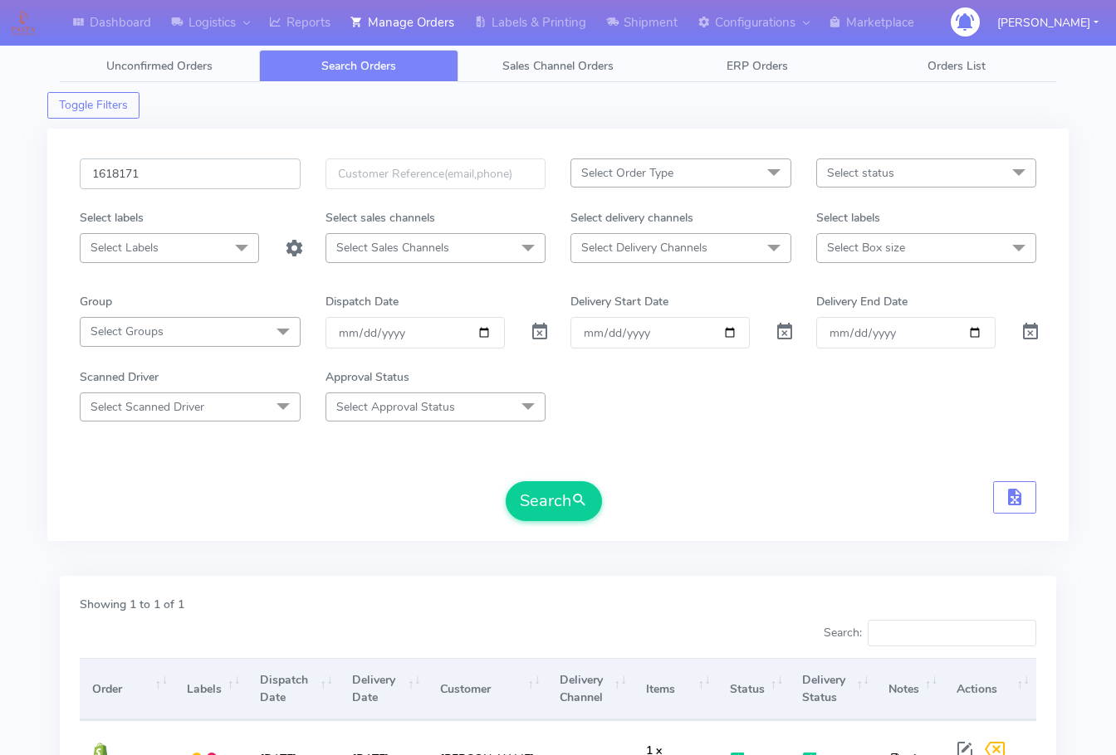
click at [208, 169] on input "1618171" at bounding box center [190, 174] width 221 height 31
paste input "7508"
click at [560, 509] on button "Search" at bounding box center [554, 502] width 96 height 40
click at [174, 166] on input "1617508" at bounding box center [190, 174] width 221 height 31
paste input "9275"
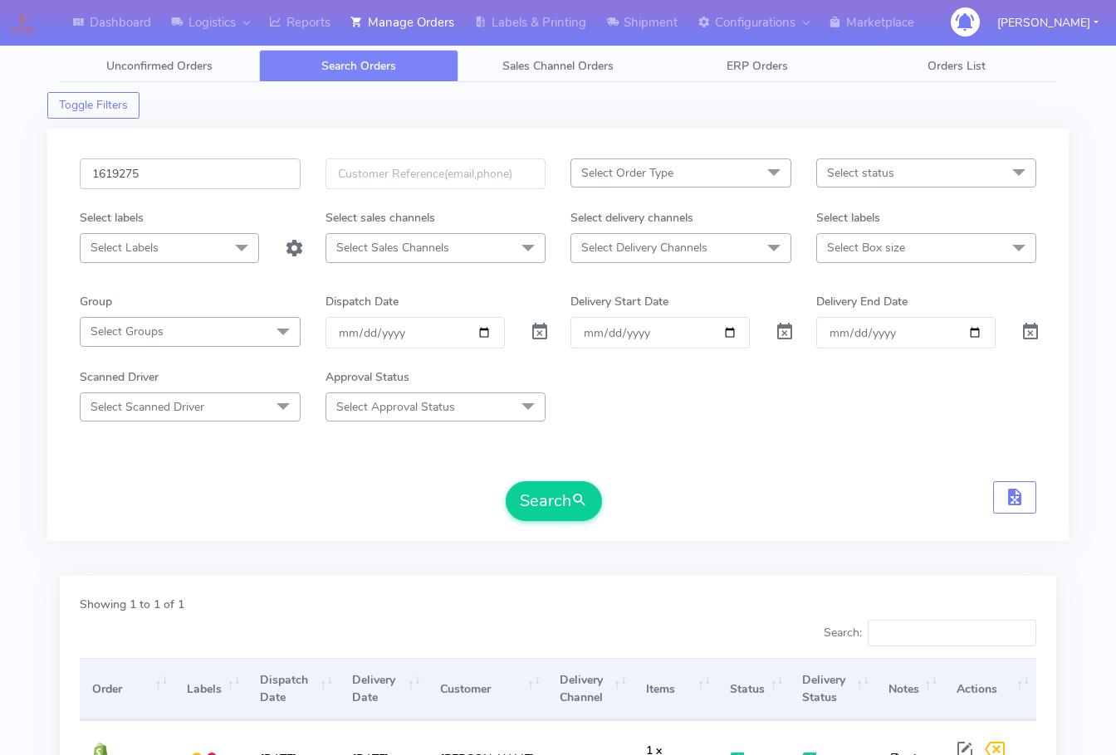
click at [506, 482] on button "Search" at bounding box center [554, 502] width 96 height 40
click at [224, 175] on input "1619275" at bounding box center [190, 174] width 221 height 31
paste input "153"
type input "1619153"
click at [529, 494] on button "Search" at bounding box center [554, 502] width 96 height 40
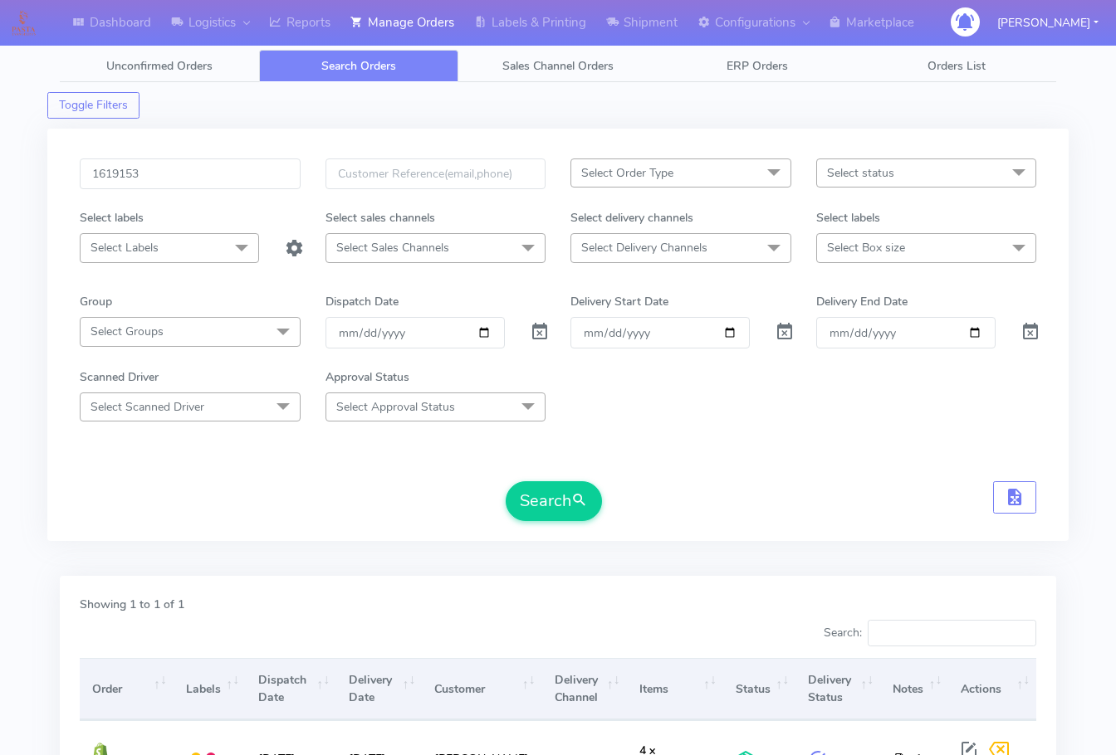
click at [214, 193] on div "1619153" at bounding box center [190, 184] width 246 height 51
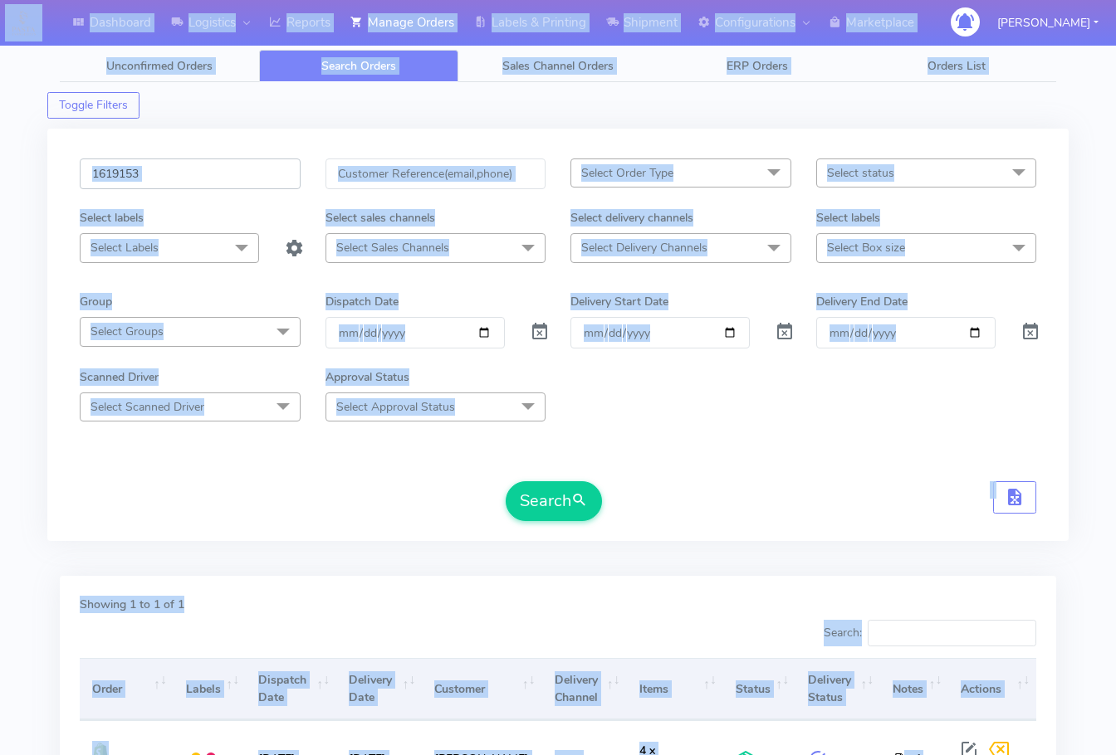
click at [206, 180] on input "1619153" at bounding box center [190, 174] width 221 height 31
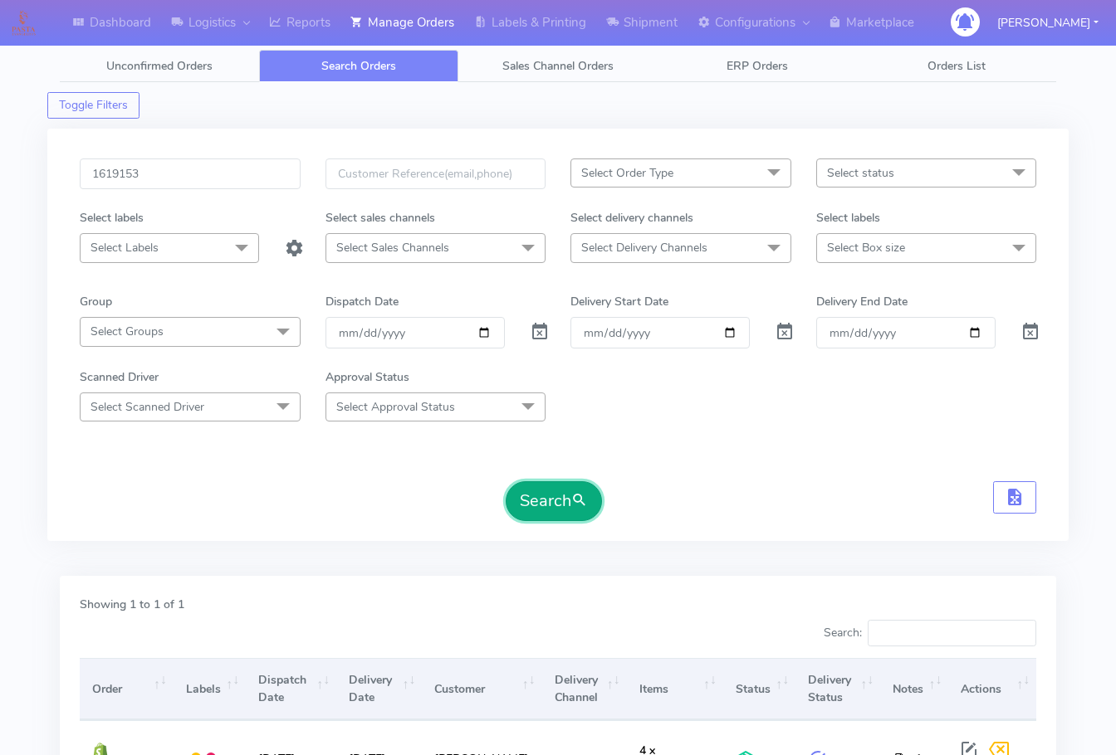
click at [542, 487] on button "Search" at bounding box center [554, 502] width 96 height 40
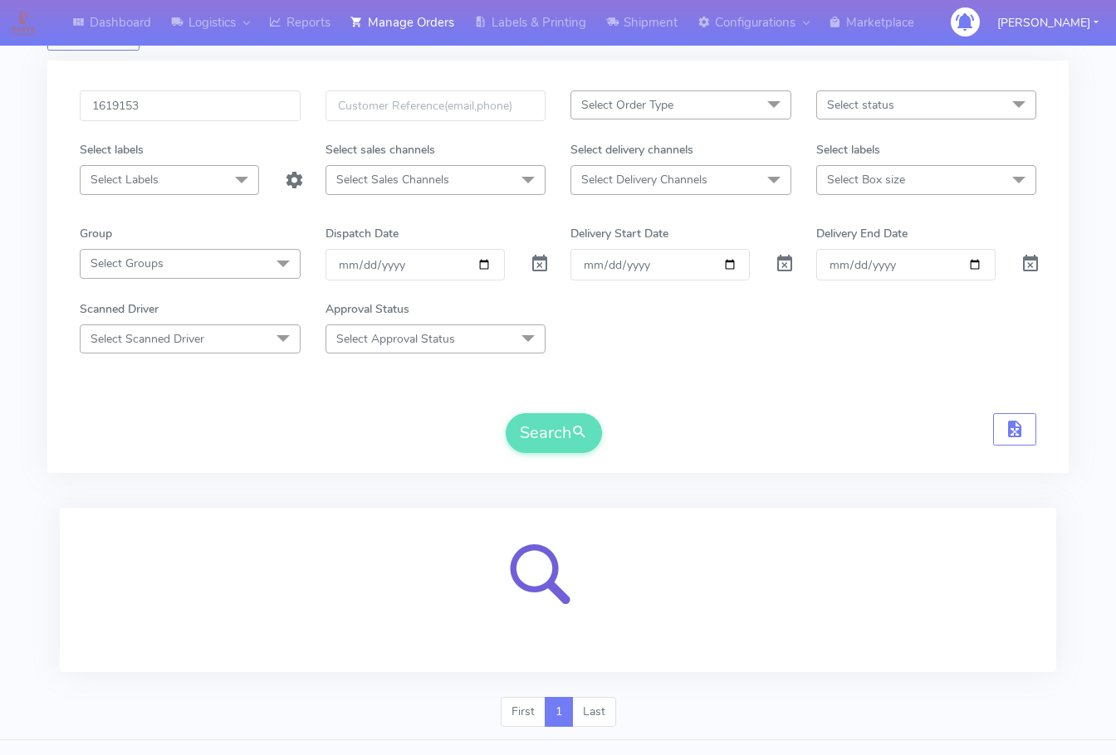
scroll to position [103, 0]
